Goal: Check status: Check status

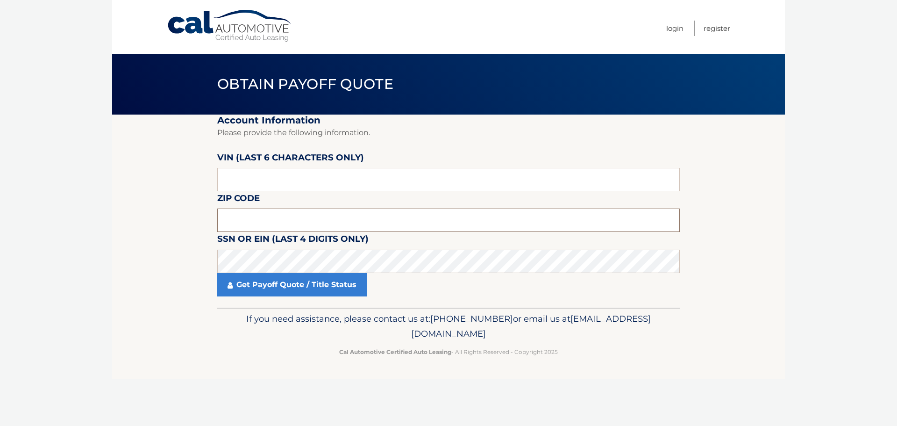
click at [288, 219] on input "text" at bounding box center [448, 219] width 463 height 23
type input "08742"
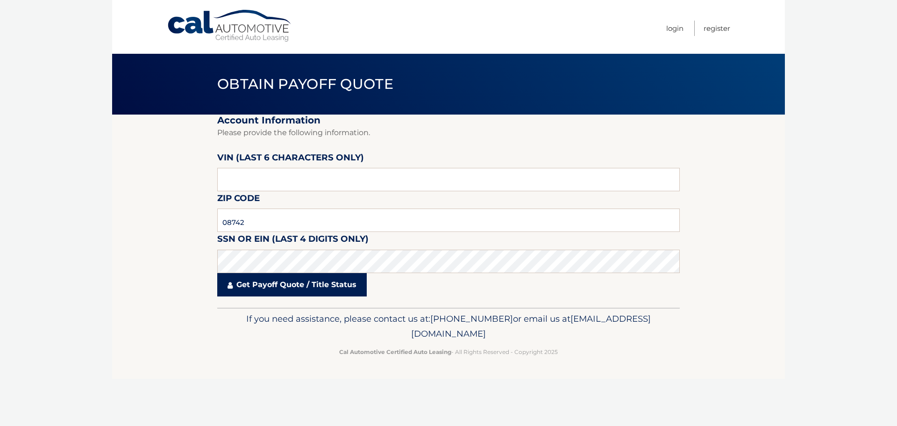
click at [329, 291] on link "Get Payoff Quote / Title Status" at bounding box center [292, 284] width 150 height 23
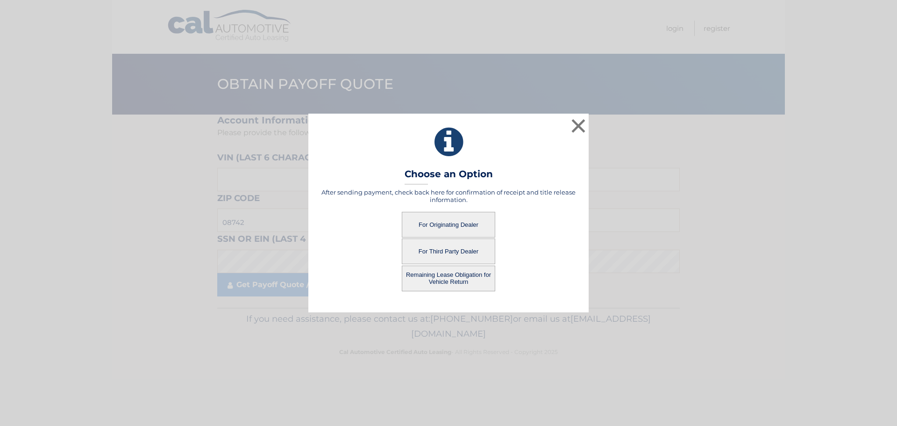
click at [448, 225] on button "For Originating Dealer" at bounding box center [448, 225] width 93 height 26
click at [456, 224] on button "For Originating Dealer" at bounding box center [448, 225] width 93 height 26
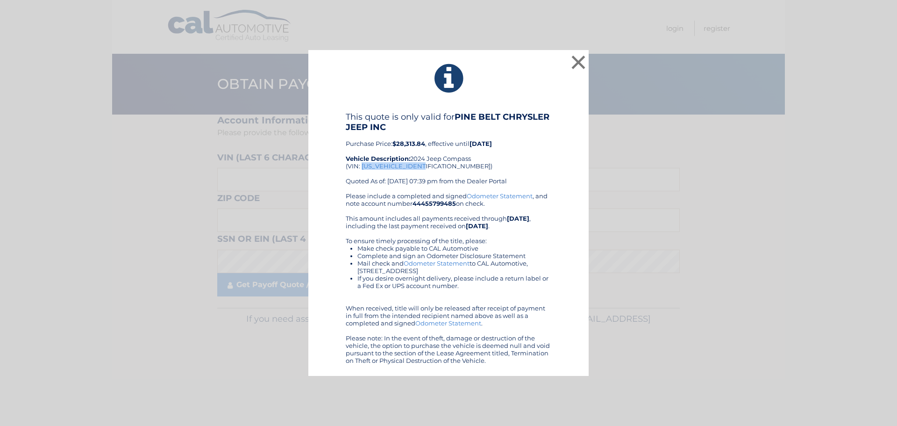
drag, startPoint x: 363, startPoint y: 167, endPoint x: 428, endPoint y: 167, distance: 64.5
click at [428, 167] on div "This quote is only valid for PINE BELT CHRYSLER JEEP INC Purchase Price: $28,31…" at bounding box center [449, 152] width 206 height 80
copy div "[US_VEHICLE_IDENTIFICATION_NUMBER]"
click at [578, 61] on button "×" at bounding box center [578, 62] width 19 height 19
